Goal: Information Seeking & Learning: Learn about a topic

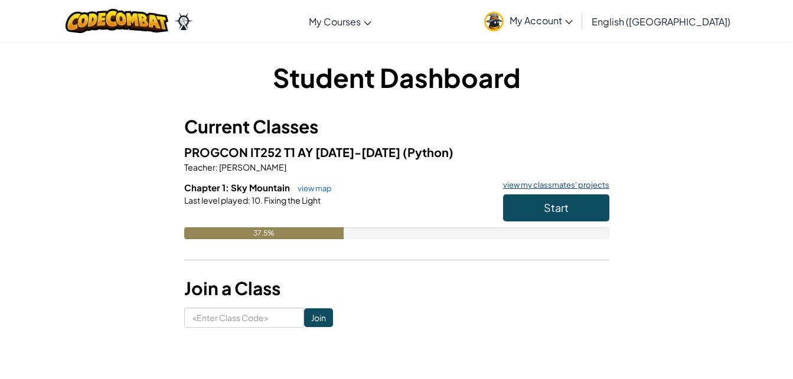
click at [580, 181] on link "view my classmates' projects" at bounding box center [553, 185] width 112 height 8
click at [556, 209] on span "Start" at bounding box center [556, 208] width 25 height 14
